Goal: Browse casually

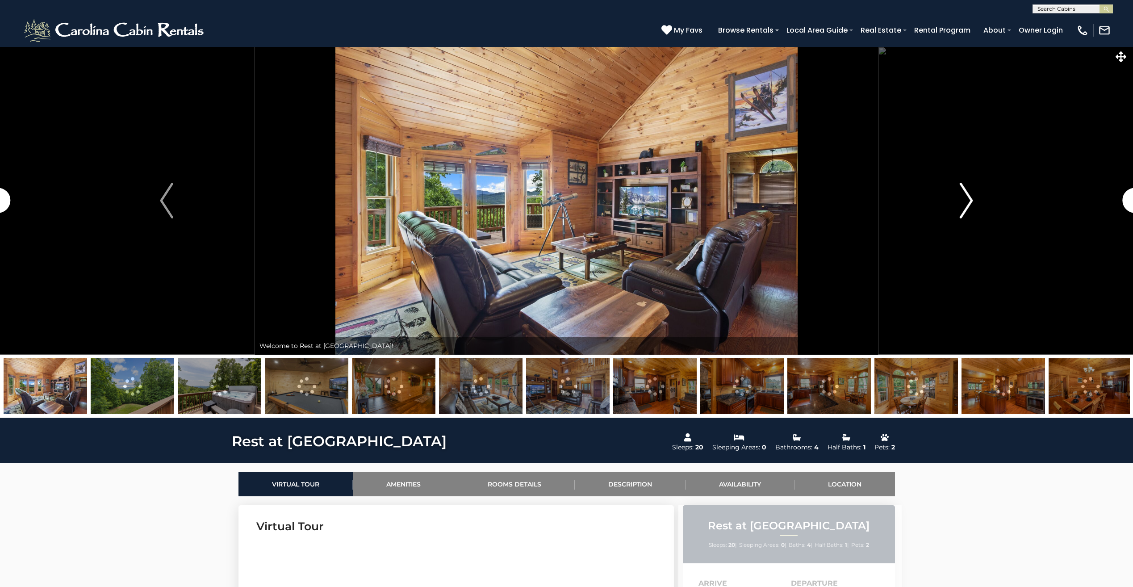
click at [960, 207] on img "Next" at bounding box center [966, 201] width 13 height 36
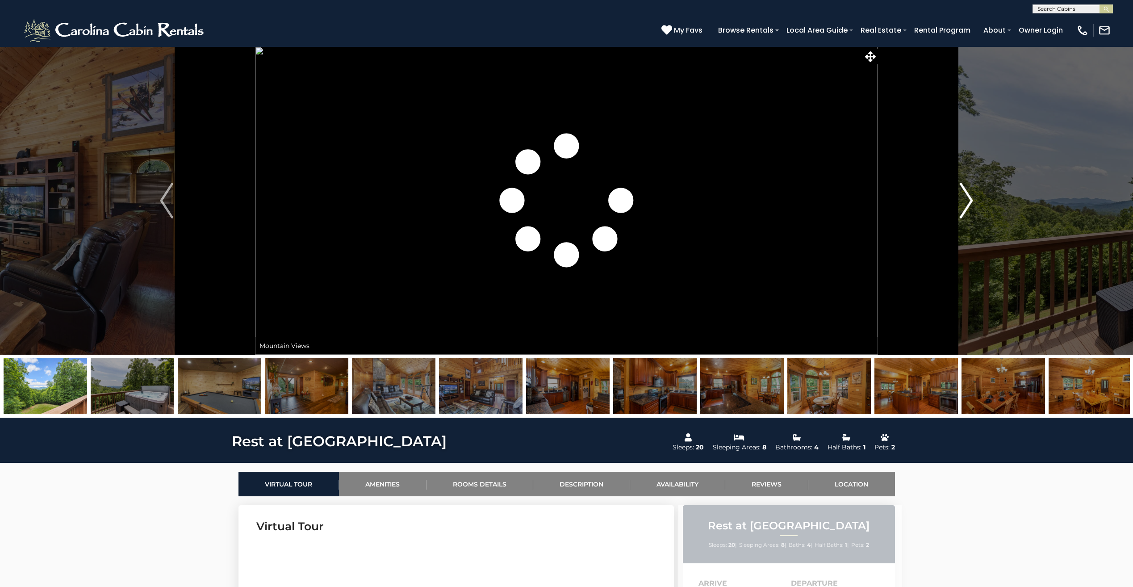
click at [967, 207] on img "Next" at bounding box center [966, 201] width 13 height 36
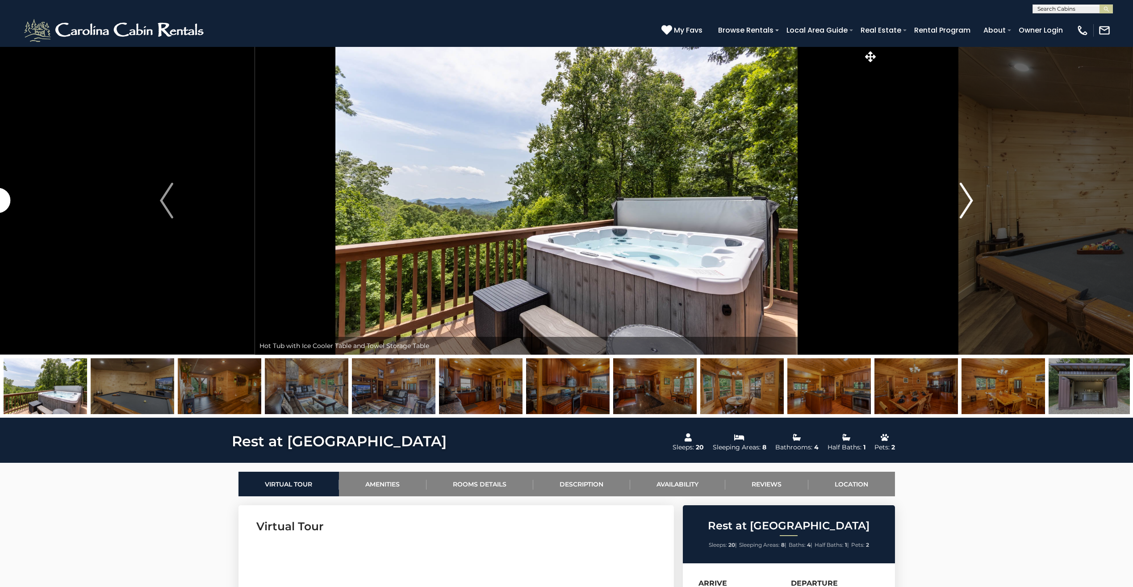
click at [967, 207] on img "Next" at bounding box center [966, 201] width 13 height 36
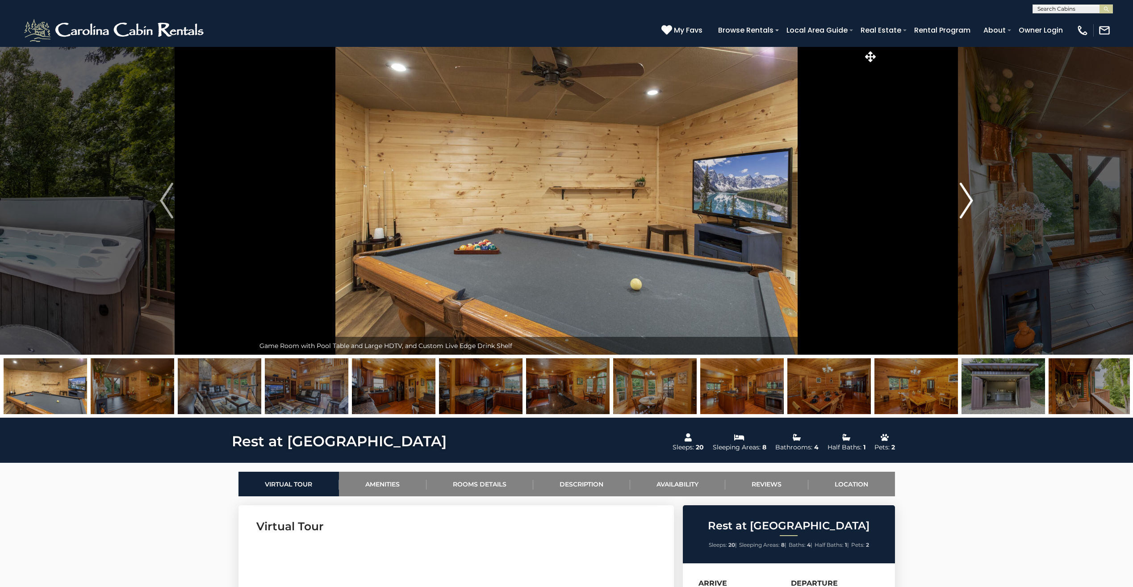
click at [967, 207] on img "Next" at bounding box center [966, 201] width 13 height 36
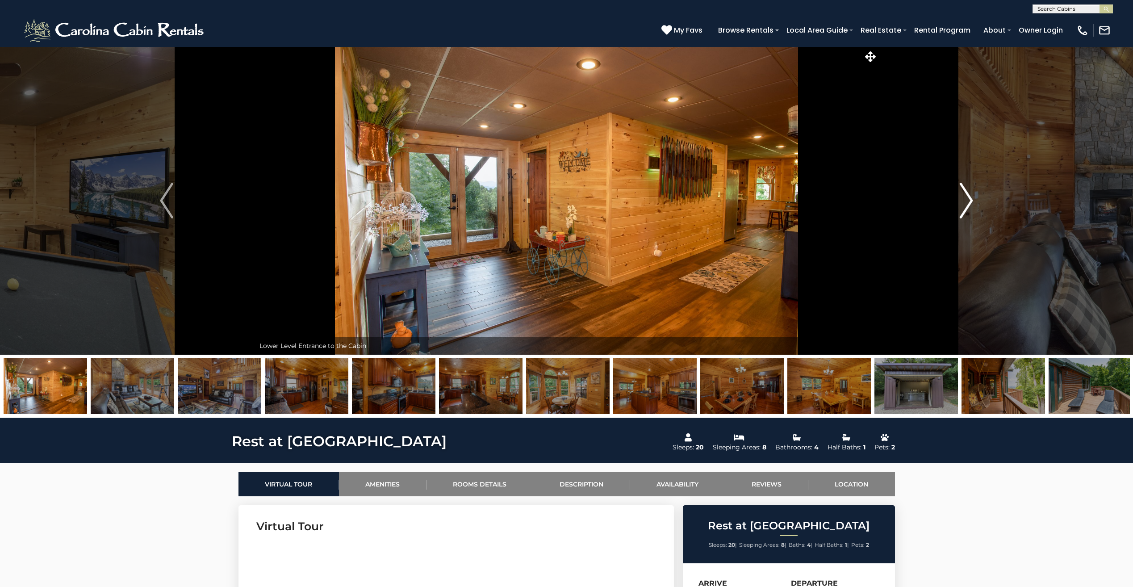
click at [967, 207] on img "Next" at bounding box center [966, 201] width 13 height 36
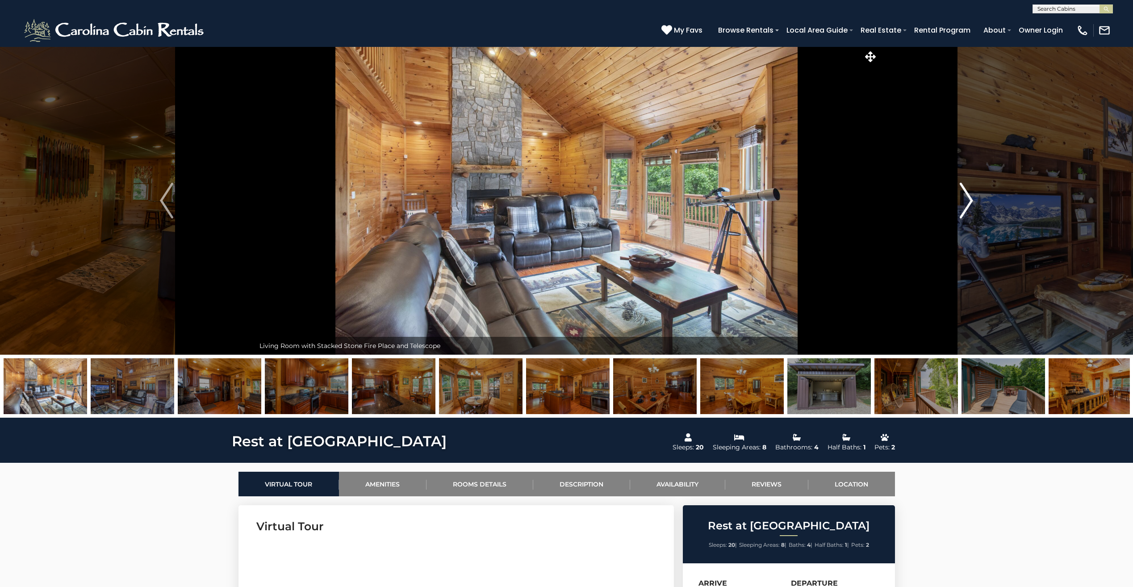
click at [967, 207] on img "Next" at bounding box center [966, 201] width 13 height 36
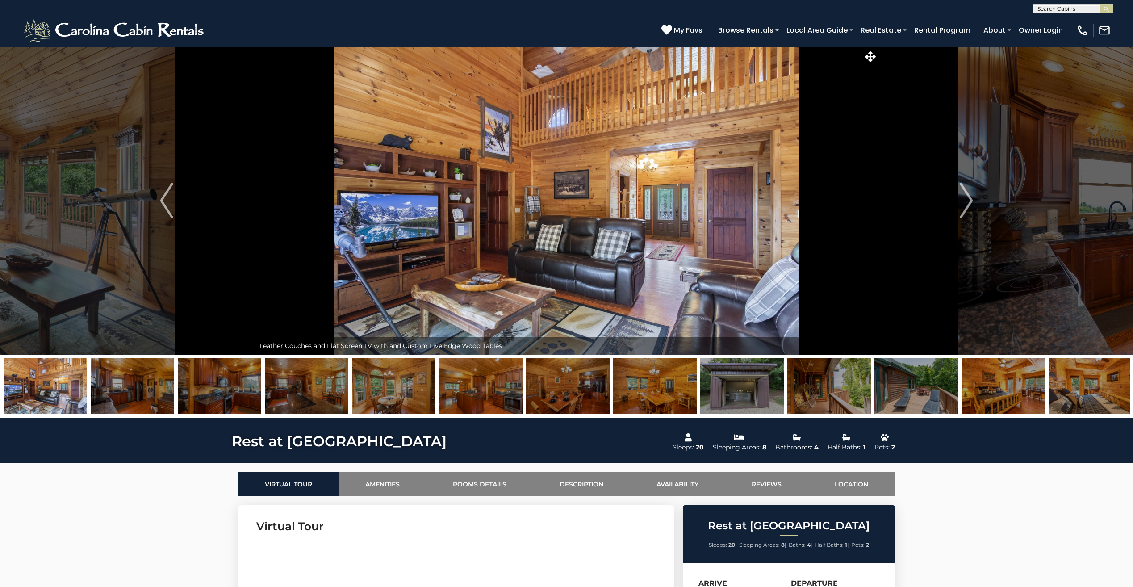
drag, startPoint x: 1057, startPoint y: 517, endPoint x: 975, endPoint y: 412, distance: 133.3
click at [969, 210] on img "Next" at bounding box center [966, 201] width 13 height 36
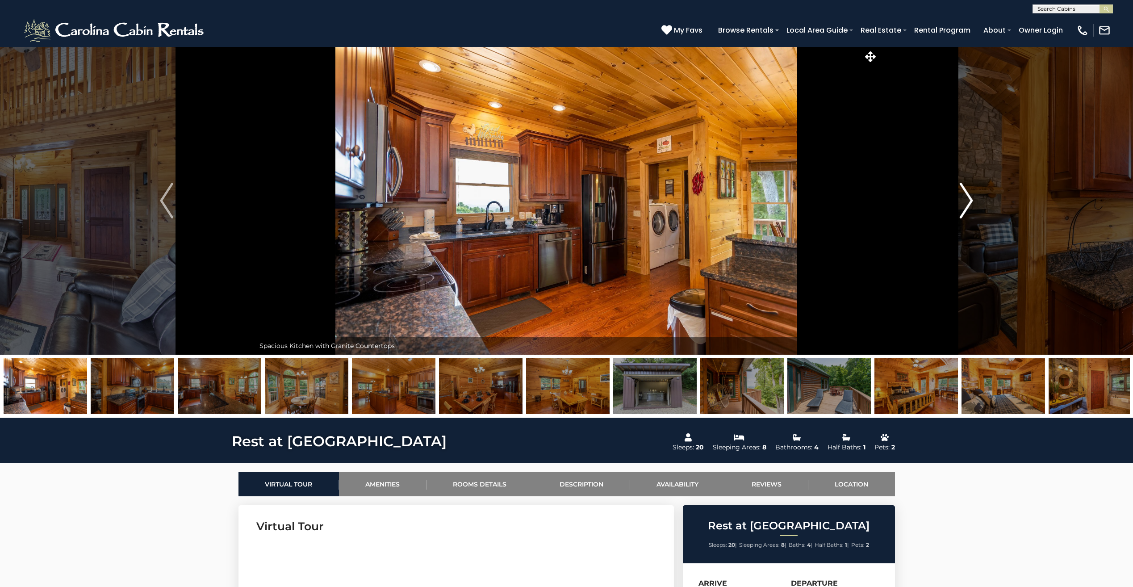
click at [969, 210] on img "Next" at bounding box center [966, 201] width 13 height 36
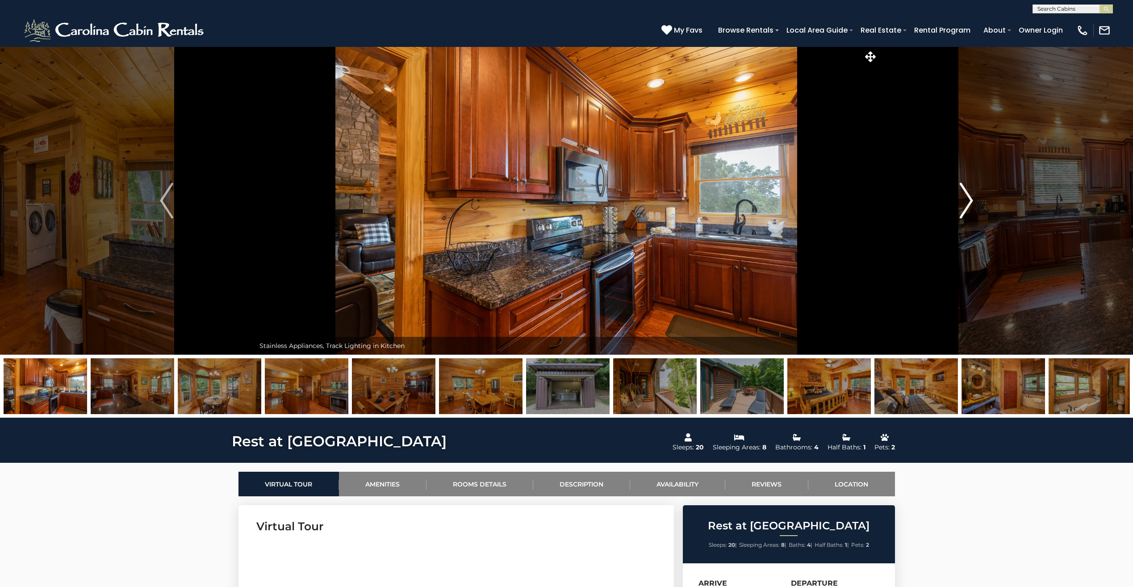
click at [968, 201] on img "Next" at bounding box center [966, 201] width 13 height 36
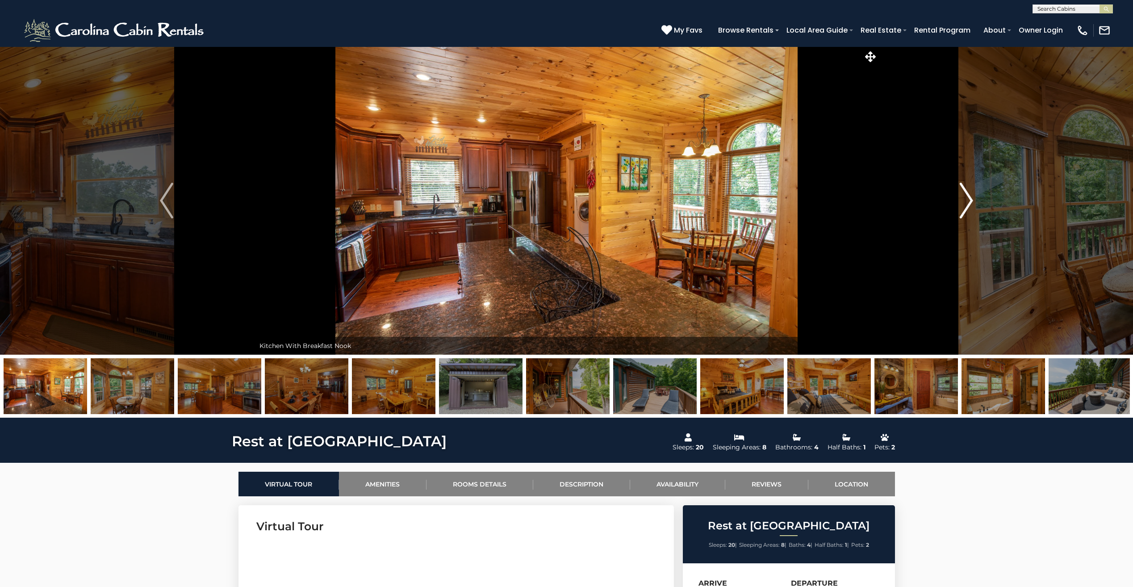
click at [968, 201] on img "Next" at bounding box center [966, 201] width 13 height 36
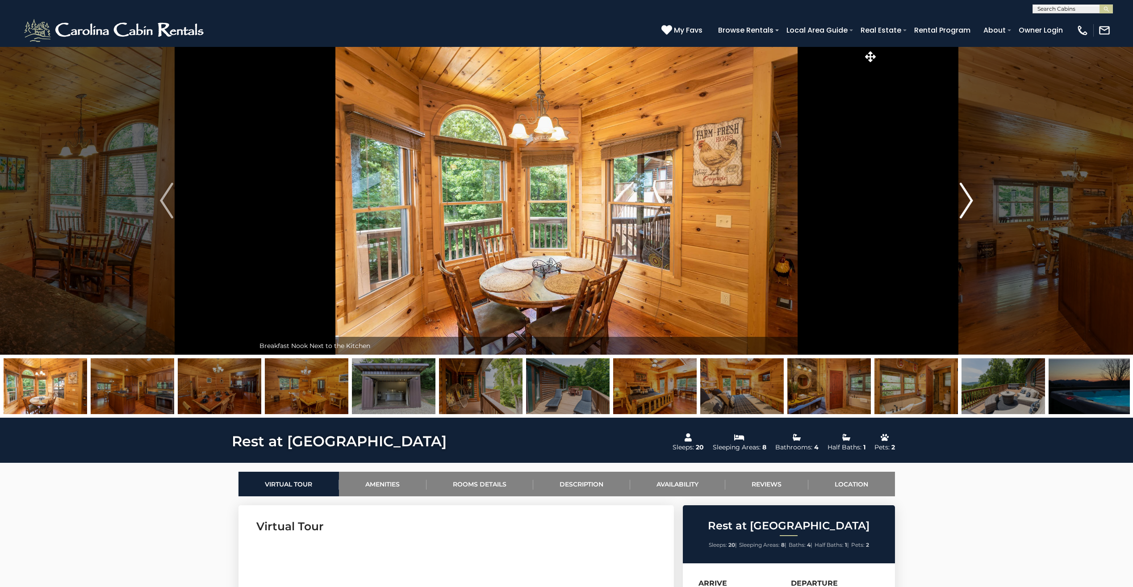
click at [968, 201] on img "Next" at bounding box center [966, 201] width 13 height 36
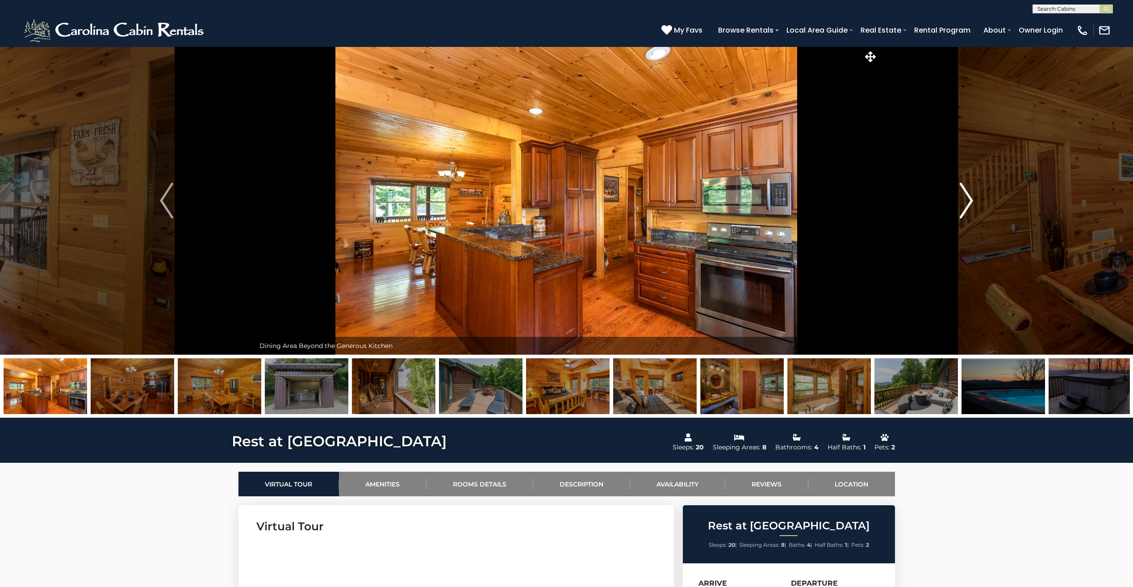
click at [968, 201] on img "Next" at bounding box center [966, 201] width 13 height 36
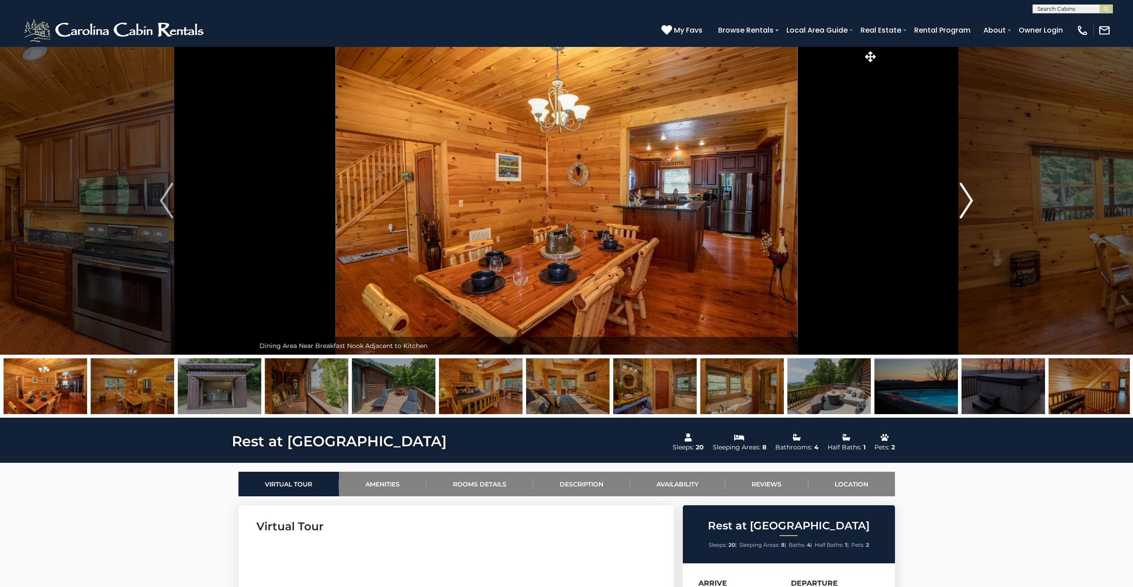
click at [968, 201] on img "Next" at bounding box center [966, 201] width 13 height 36
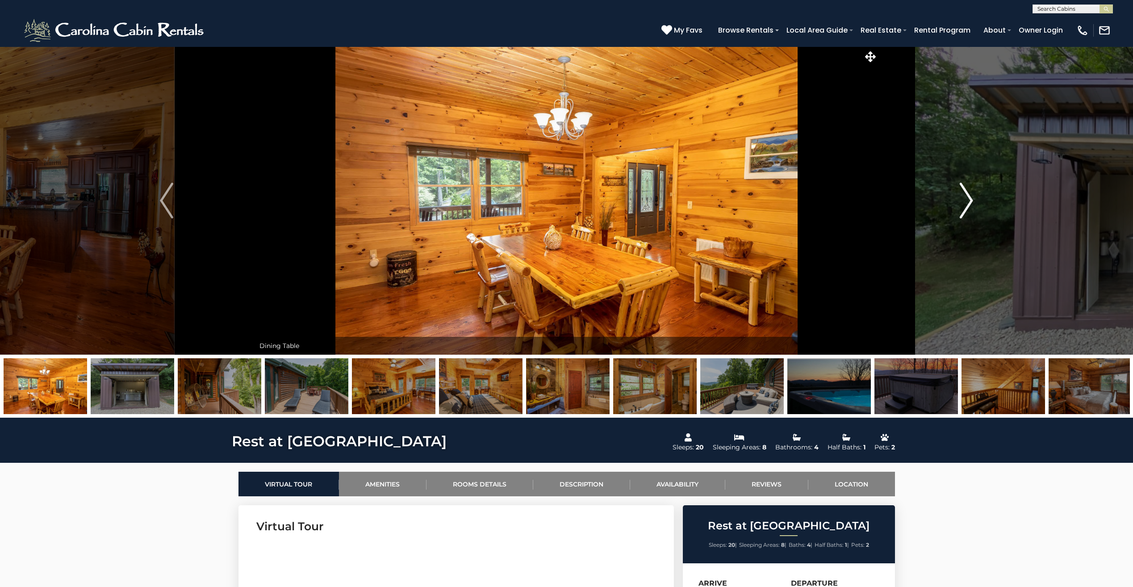
click at [968, 201] on img "Next" at bounding box center [966, 201] width 13 height 36
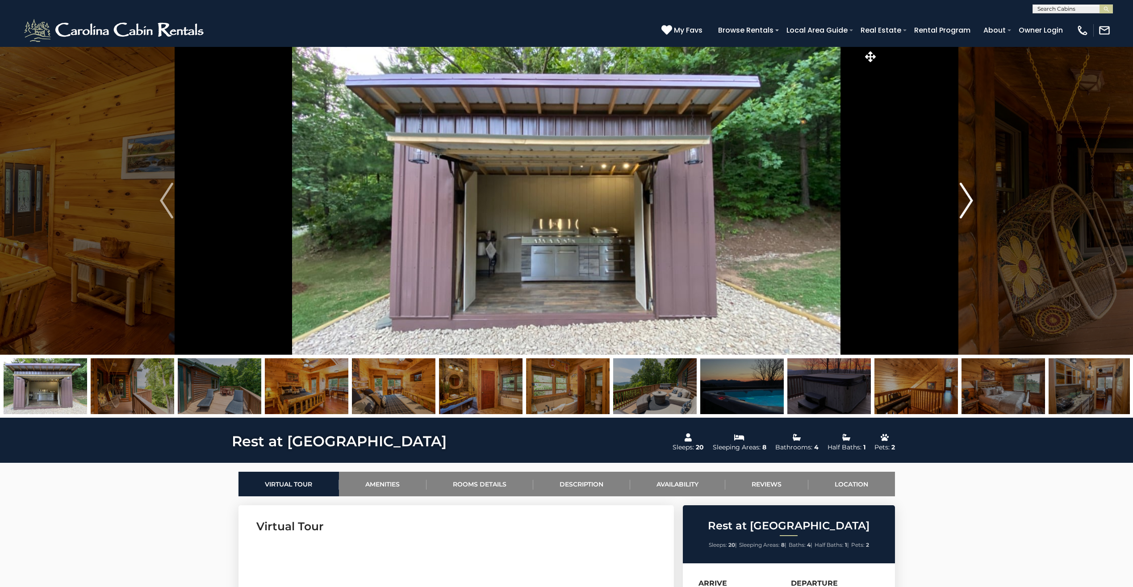
click at [968, 201] on img "Next" at bounding box center [966, 201] width 13 height 36
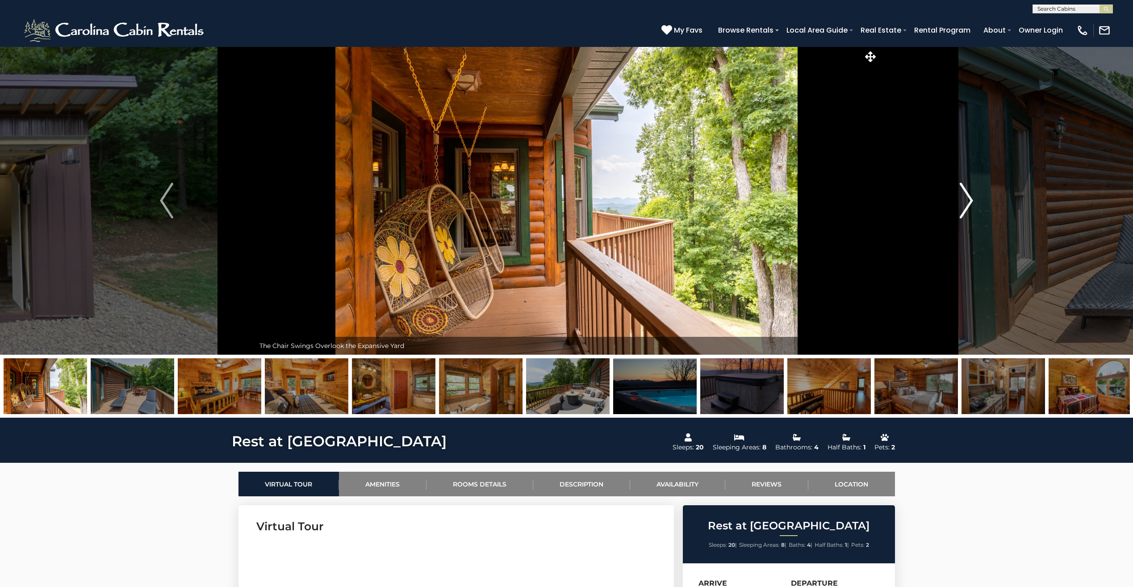
click at [968, 201] on img "Next" at bounding box center [966, 201] width 13 height 36
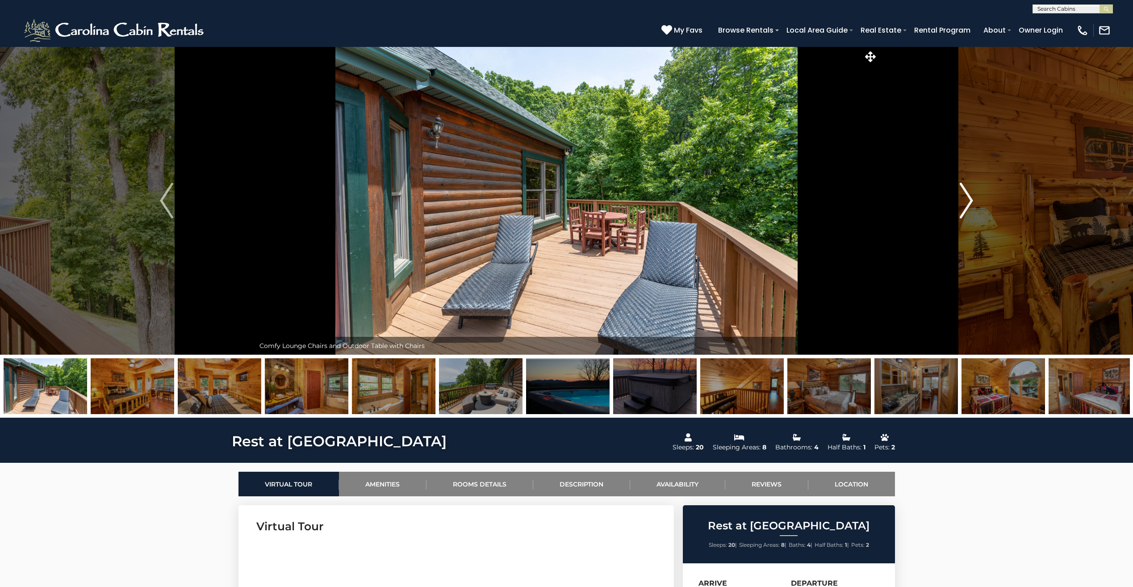
click at [968, 201] on img "Next" at bounding box center [966, 201] width 13 height 36
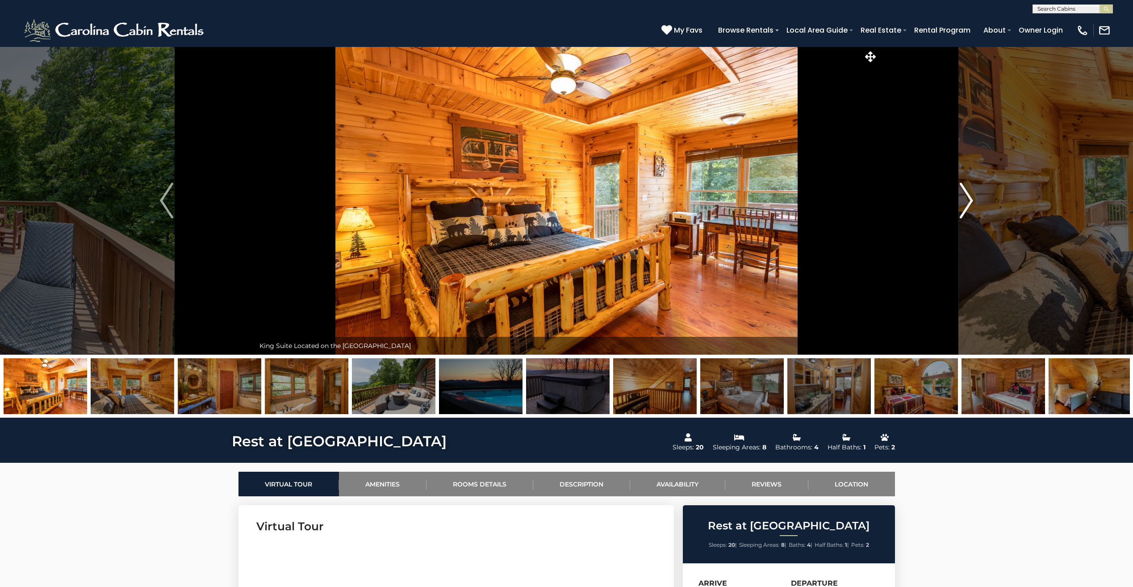
scroll to position [45, 0]
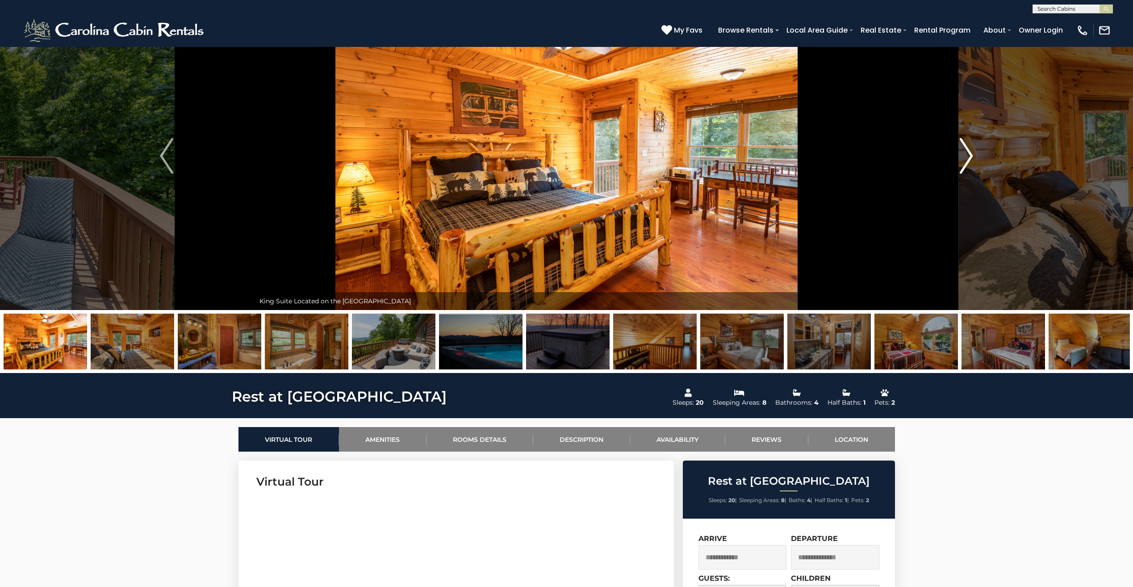
click at [966, 168] on img "Next" at bounding box center [966, 156] width 13 height 36
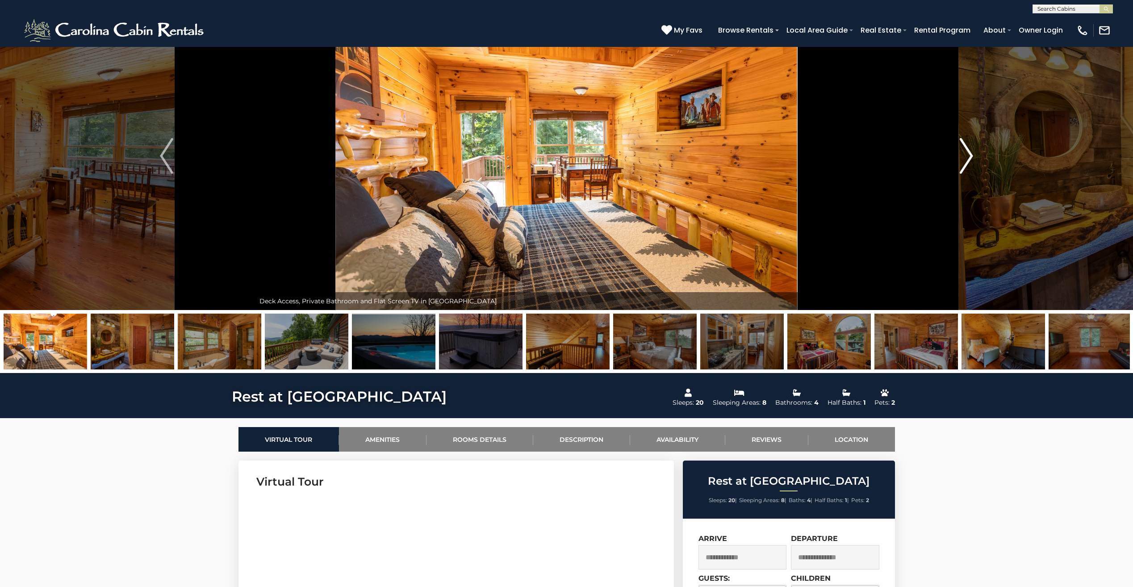
click at [966, 168] on img "Next" at bounding box center [966, 156] width 13 height 36
